Goal: Task Accomplishment & Management: Manage account settings

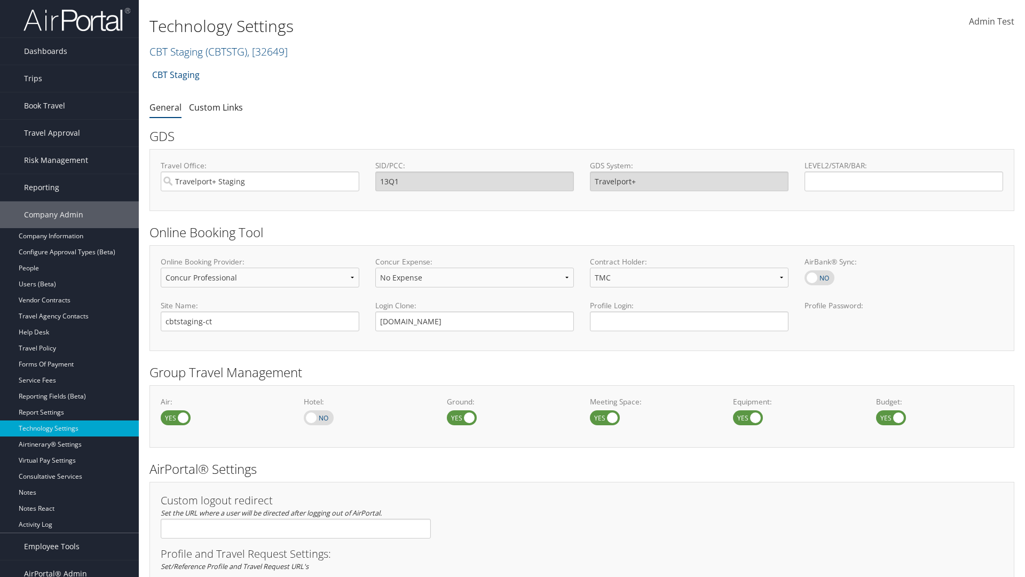
select select "4"
click at [176, 51] on link "CBT Staging ( CBTSTG ) , [ 32649 ]" at bounding box center [219, 51] width 138 height 14
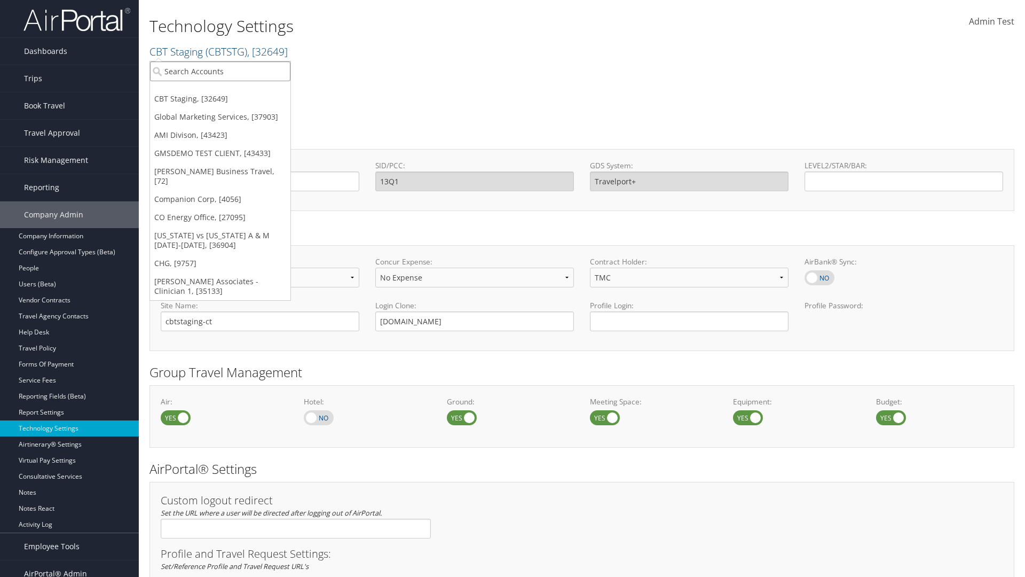
click at [220, 71] on input "search" at bounding box center [220, 71] width 140 height 20
type input "GMSDEMO TEST CLIENT"
click at [249, 91] on div "GMSDEMO TEST CLIENT (GMSDEMOCHILDR), [43433]" at bounding box center [249, 91] width 211 height 10
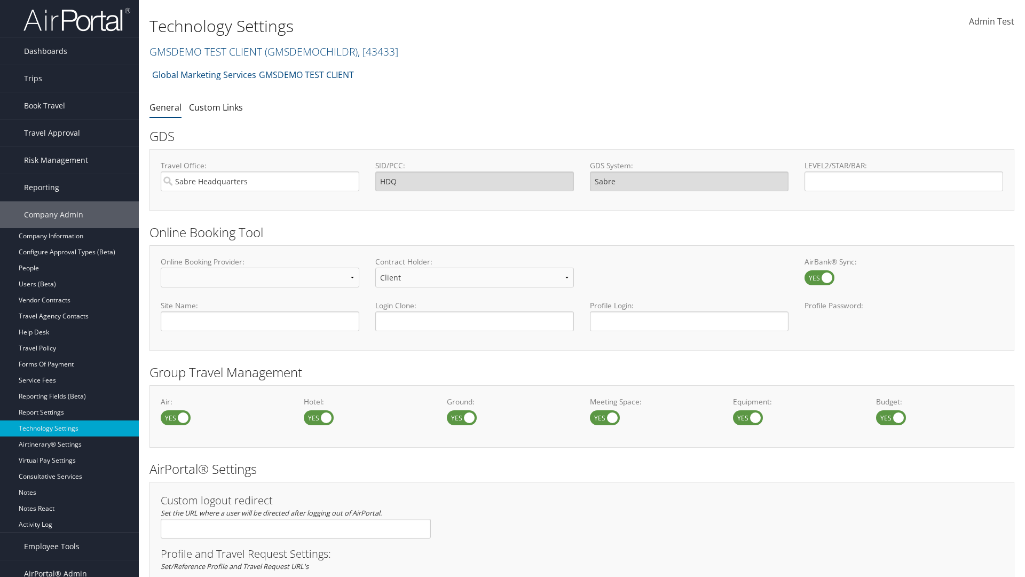
scroll to position [362, 0]
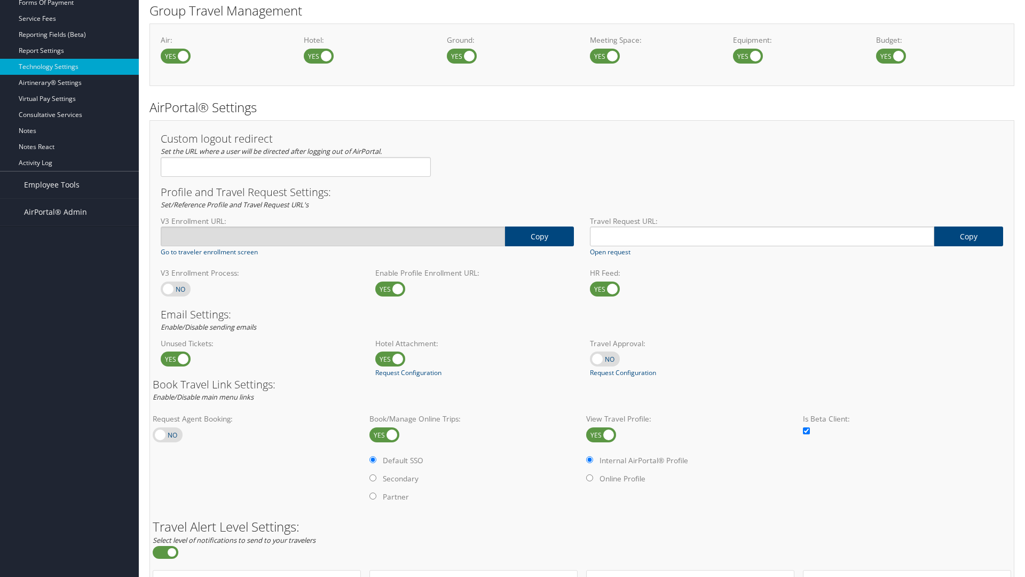
click at [176, 288] on label at bounding box center [176, 288] width 30 height 15
click at [173, 288] on input "checkbox" at bounding box center [169, 289] width 7 height 7
checkbox input "true"
type input "[URL][DOMAIN_NAME]"
click at [176, 288] on label at bounding box center [176, 288] width 30 height 15
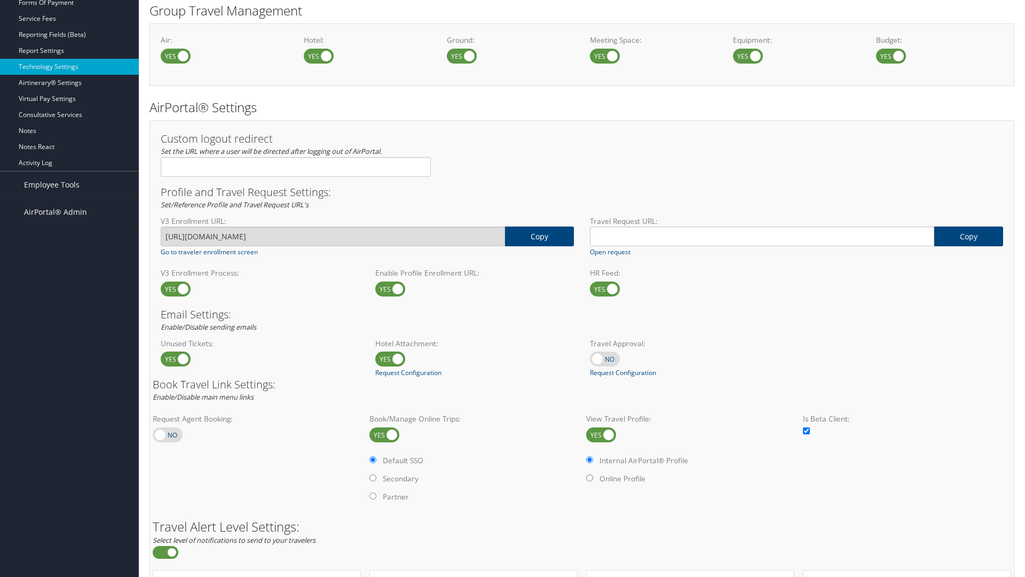
click at [173, 288] on input "checkbox" at bounding box center [169, 289] width 7 height 7
checkbox input "false"
